Goal: Find specific page/section: Find specific page/section

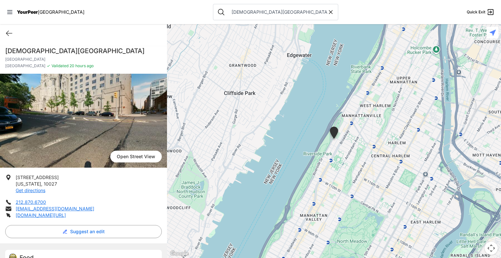
click at [329, 12] on icon at bounding box center [330, 11] width 3 height 3
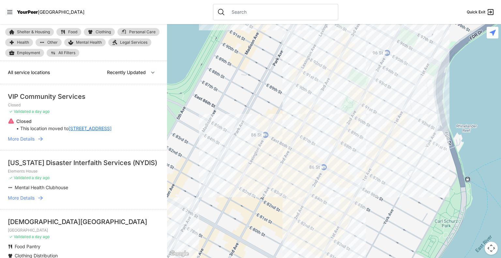
select select "nearby"
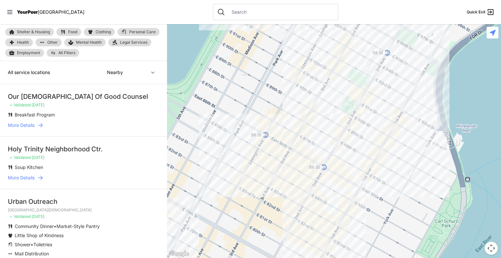
click at [248, 13] on input "text" at bounding box center [281, 12] width 106 height 7
paste input "Shorefront [DEMOGRAPHIC_DATA] (SJCC)"
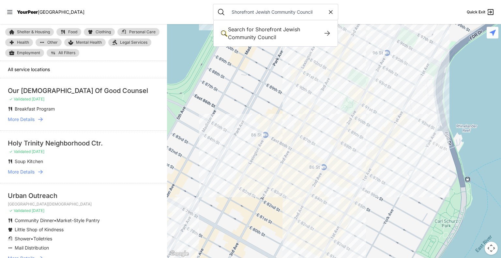
type input "Shorefront Jewish Community Council"
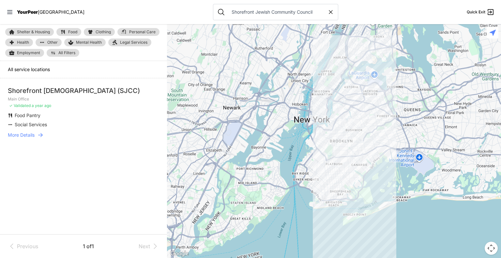
click at [22, 135] on span "More Details" at bounding box center [21, 135] width 27 height 7
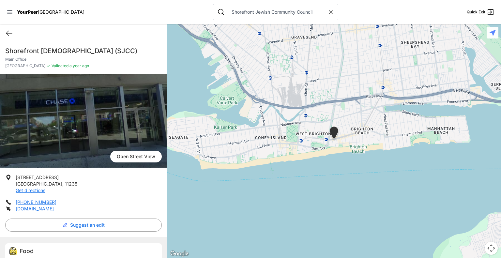
click at [130, 157] on span "Open Street View" at bounding box center [136, 157] width 52 height 12
